Goal: Task Accomplishment & Management: Use online tool/utility

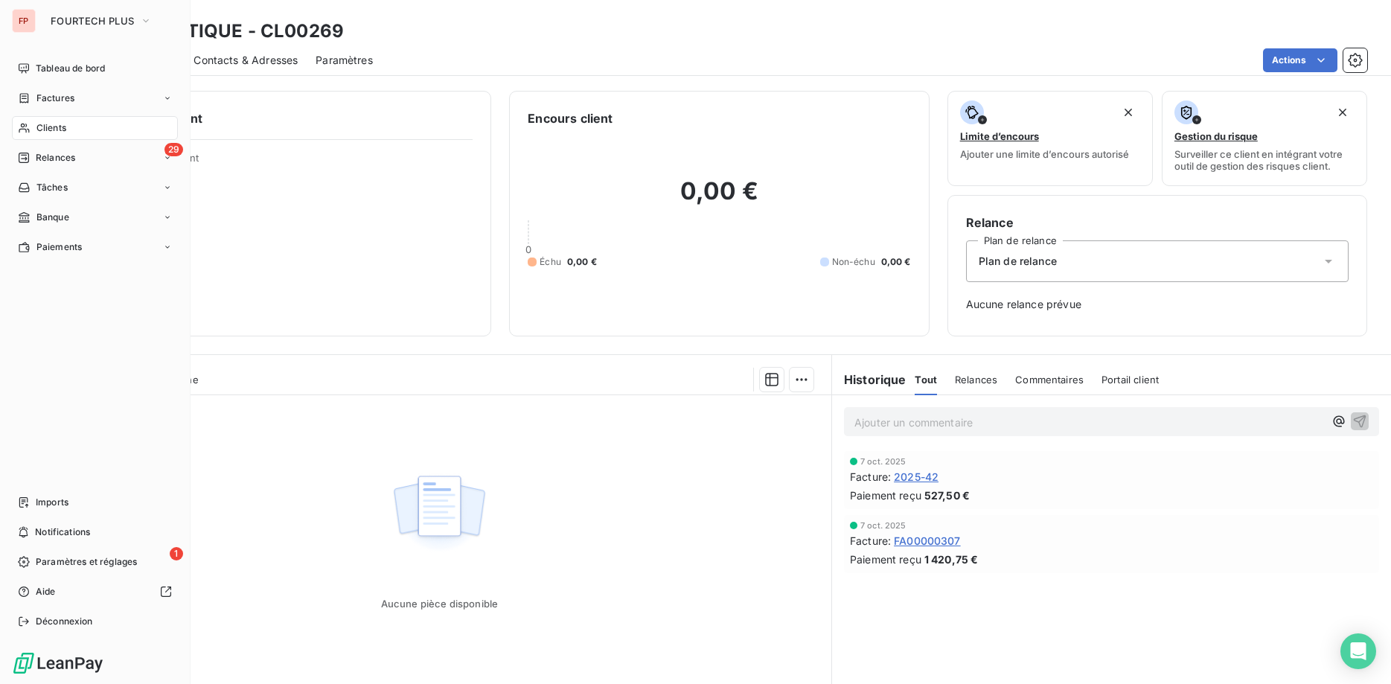
click at [68, 127] on div "Clients" at bounding box center [95, 128] width 166 height 24
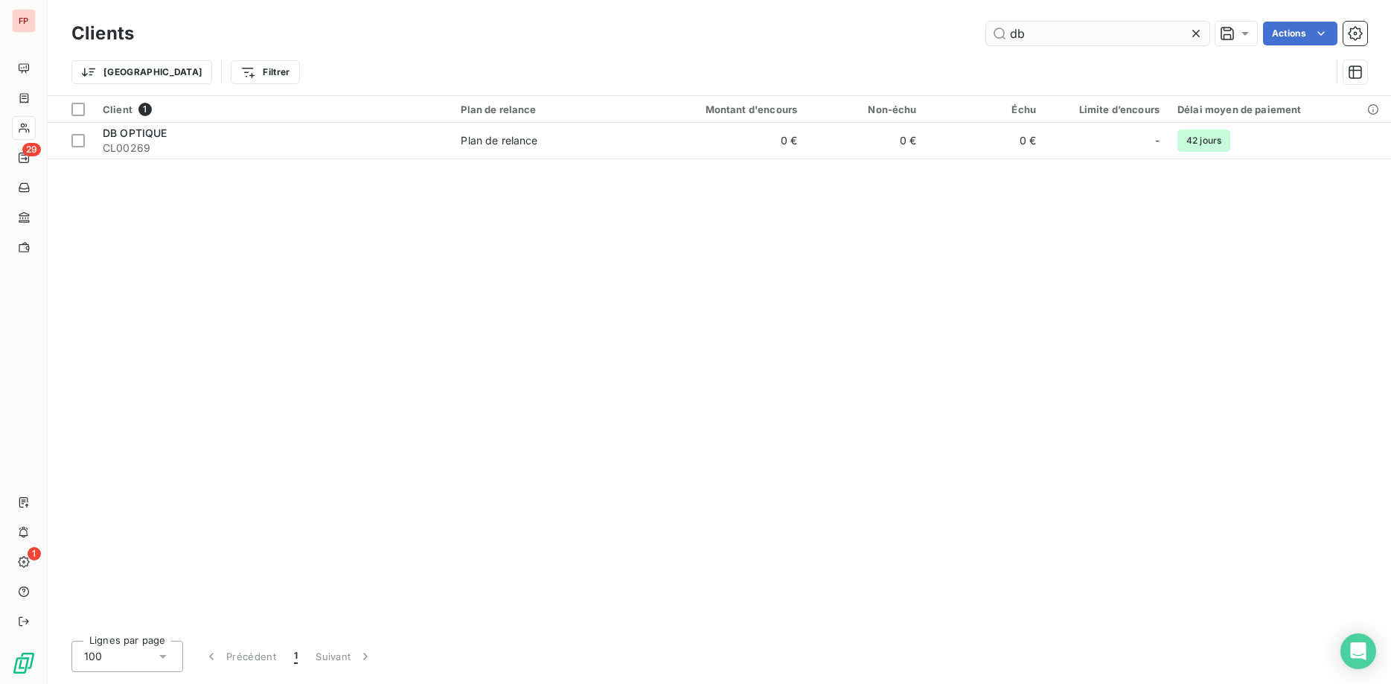
drag, startPoint x: 1027, startPoint y: 35, endPoint x: 888, endPoint y: 17, distance: 140.3
click at [986, 22] on input "db" at bounding box center [1097, 34] width 223 height 24
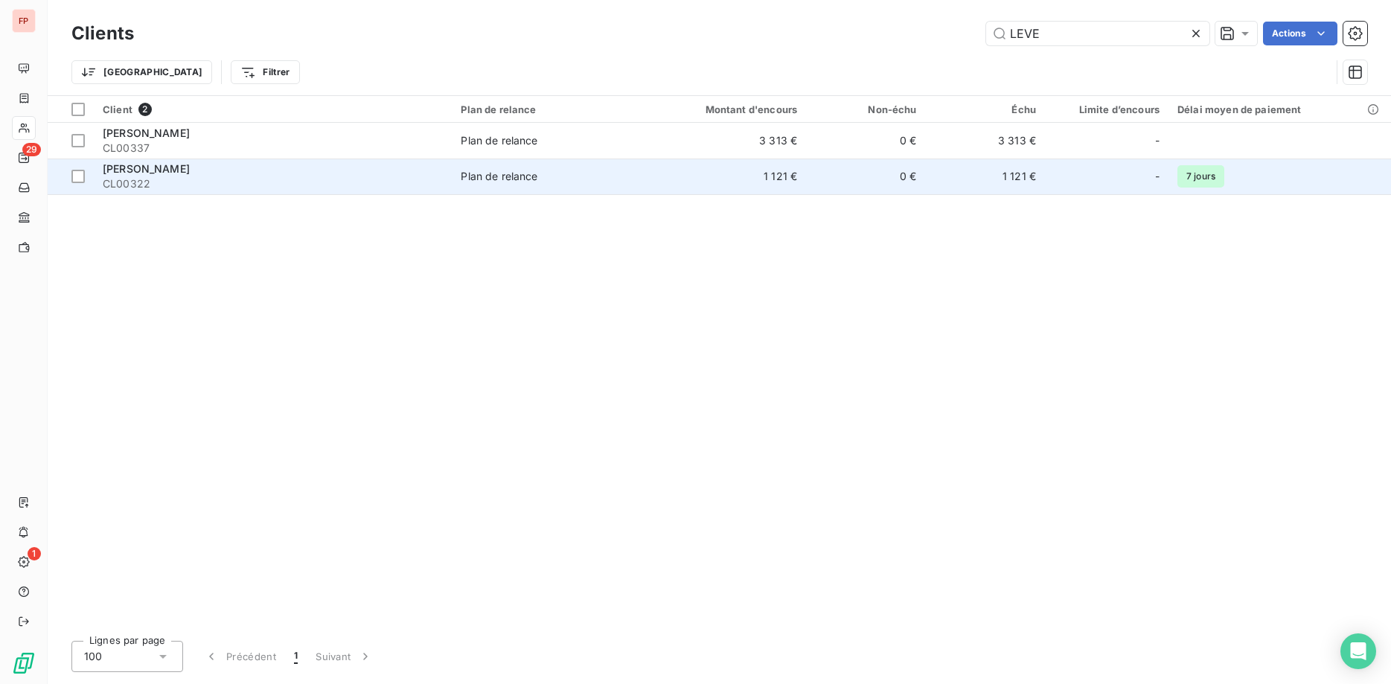
type input "LEVE"
click at [333, 184] on span "CL00322" at bounding box center [273, 183] width 340 height 15
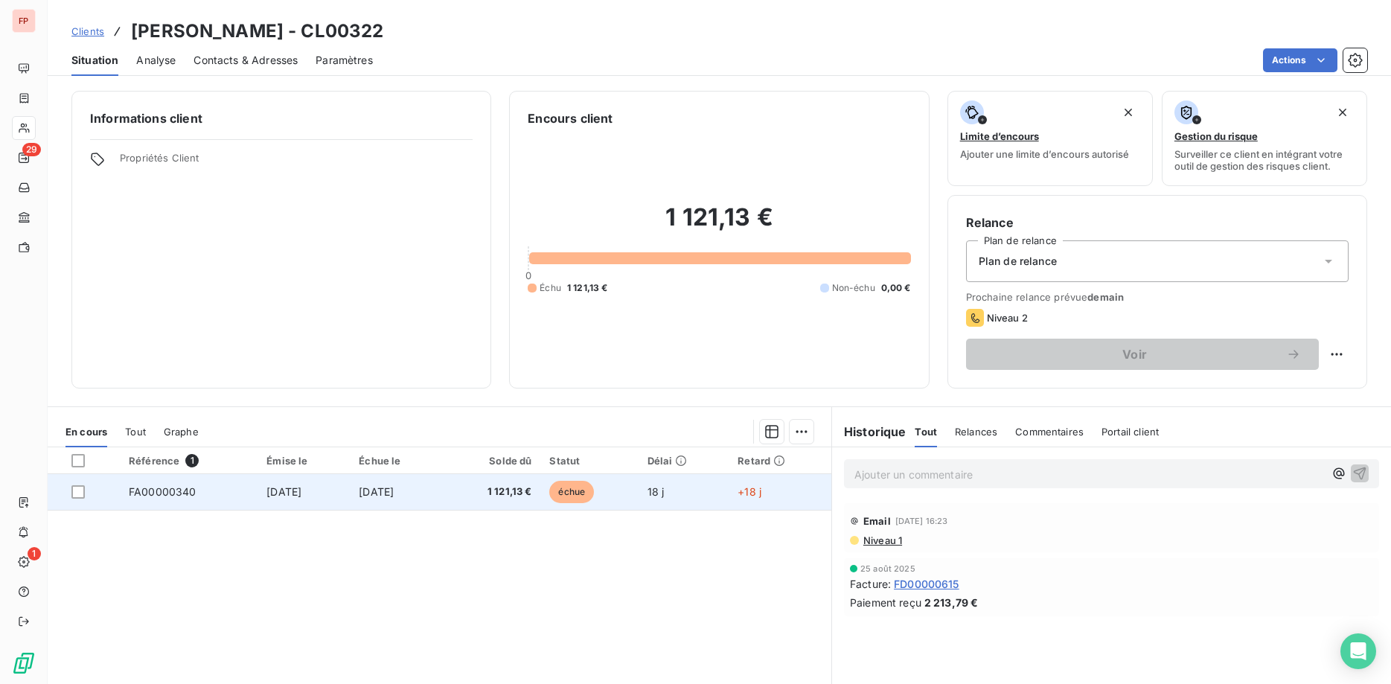
click at [488, 502] on td "1 121,13 €" at bounding box center [493, 492] width 98 height 36
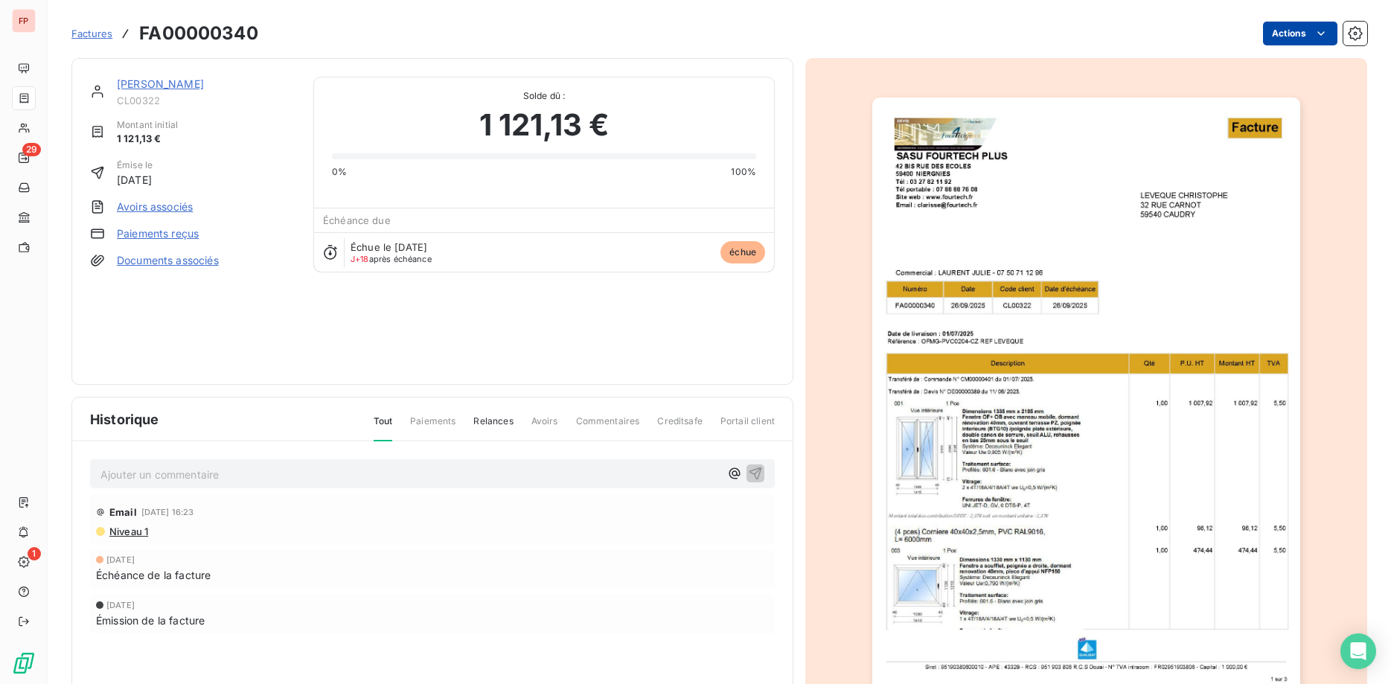
click at [1305, 31] on html "FP 29 1 Factures FA00000340 Actions [PERSON_NAME] CL00322 Montant initial 1 121…" at bounding box center [695, 342] width 1391 height 684
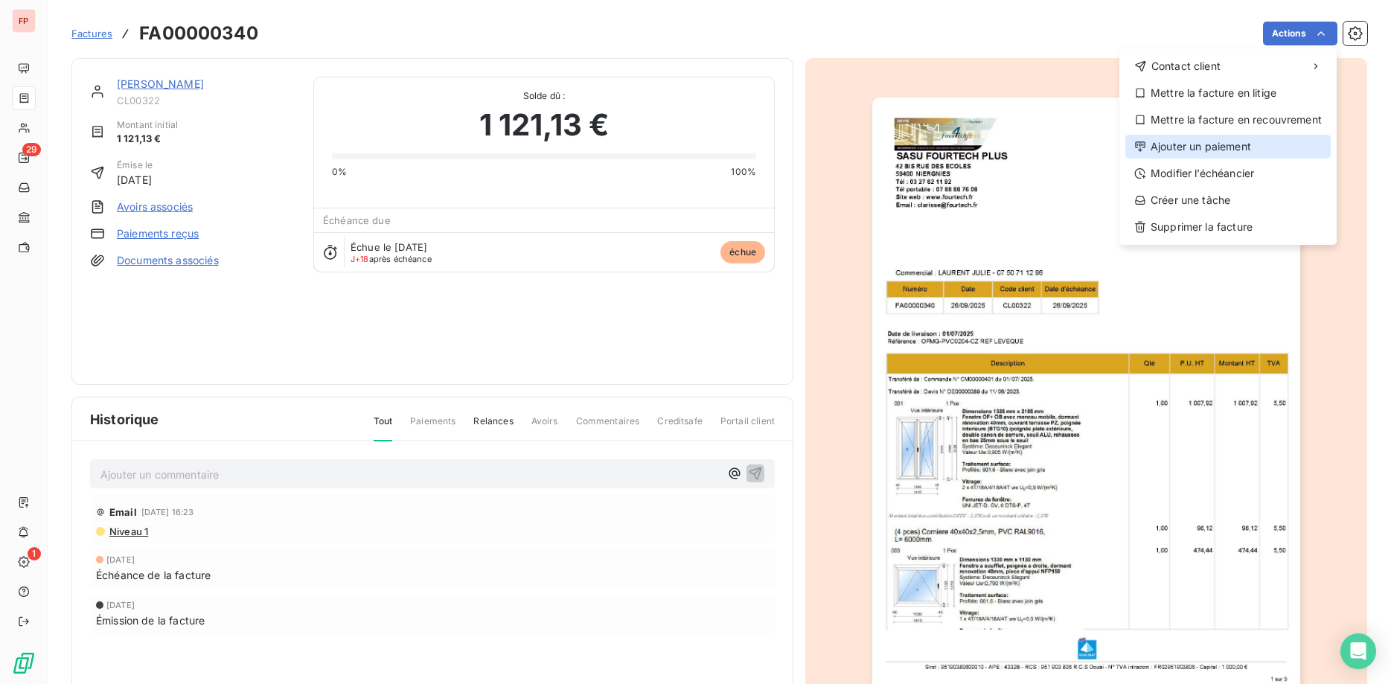
click at [1218, 147] on div "Ajouter un paiement" at bounding box center [1227, 147] width 205 height 24
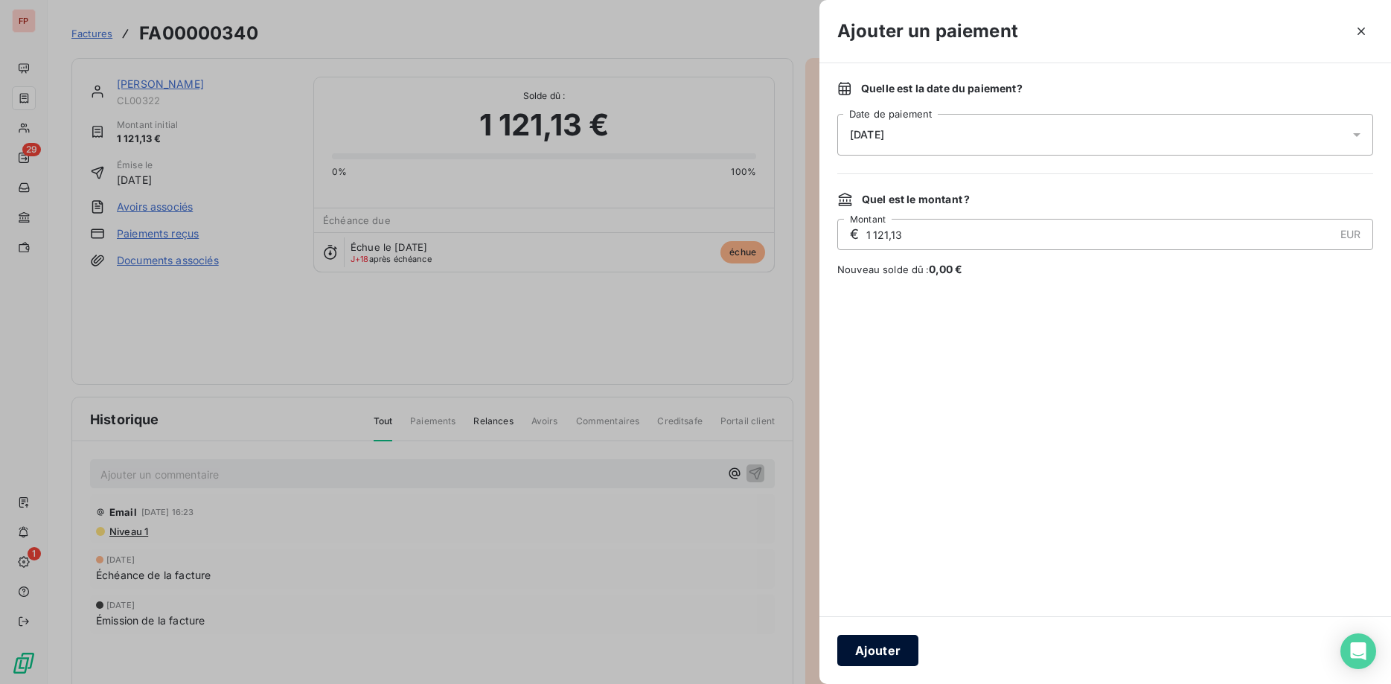
click at [872, 651] on button "Ajouter" at bounding box center [877, 650] width 81 height 31
